Goal: Navigation & Orientation: Find specific page/section

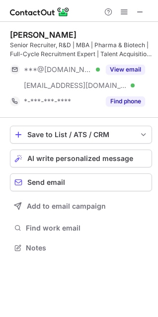
scroll to position [241, 158]
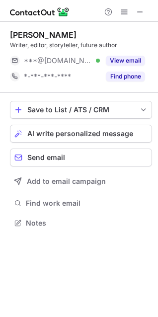
scroll to position [216, 158]
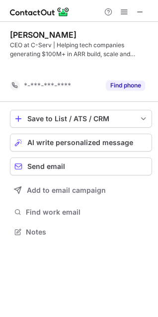
scroll to position [209, 158]
